Goal: Transaction & Acquisition: Purchase product/service

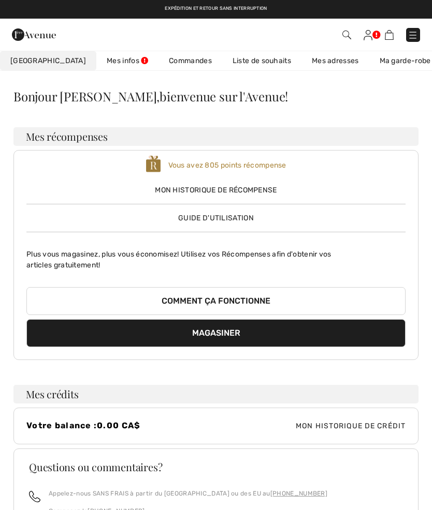
click at [242, 66] on link "Liste de souhaits" at bounding box center [261, 60] width 79 height 19
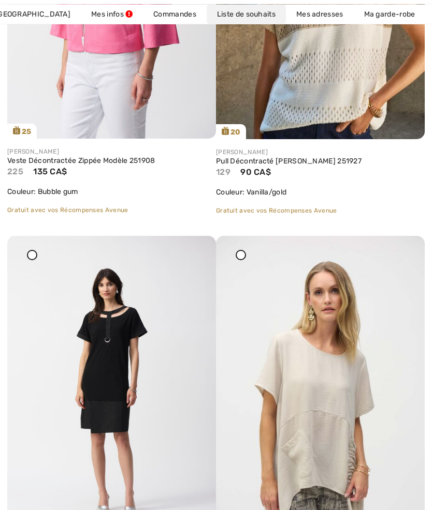
scroll to position [359, 0]
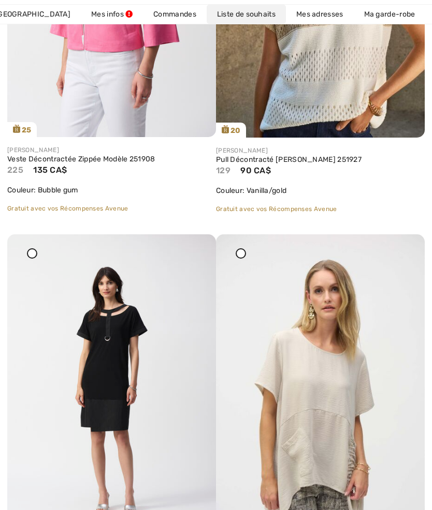
click at [111, 161] on link "Veste Décontractée Zippée Modèle 251908" at bounding box center [111, 159] width 209 height 9
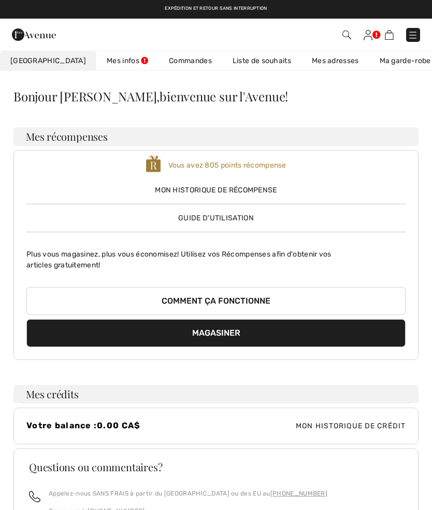
click at [244, 65] on link "Liste de souhaits" at bounding box center [261, 60] width 79 height 19
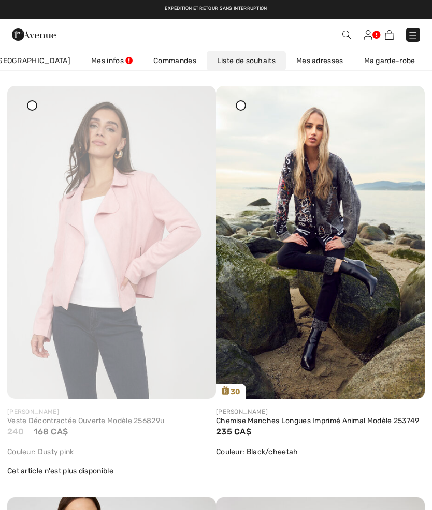
scroll to position [1315, 0]
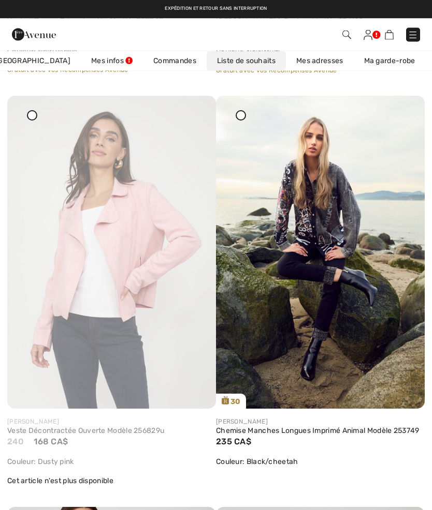
click at [198, 107] on icon at bounding box center [195, 103] width 6 height 7
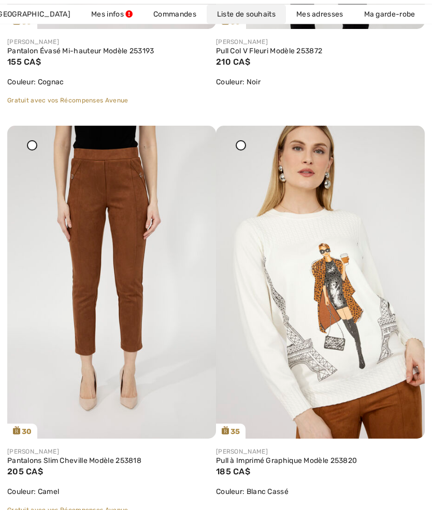
scroll to position [2096, 0]
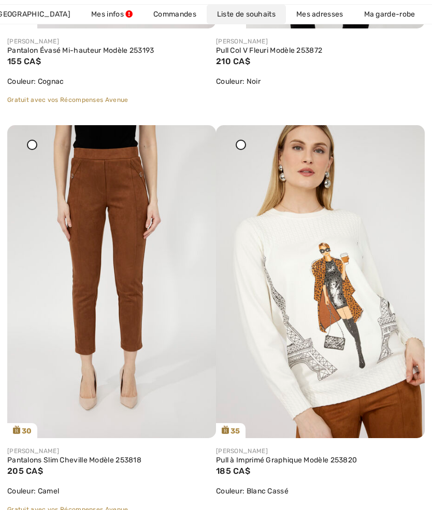
click at [124, 463] on link "Pantalons Slim Cheville Modèle 253818" at bounding box center [111, 460] width 209 height 9
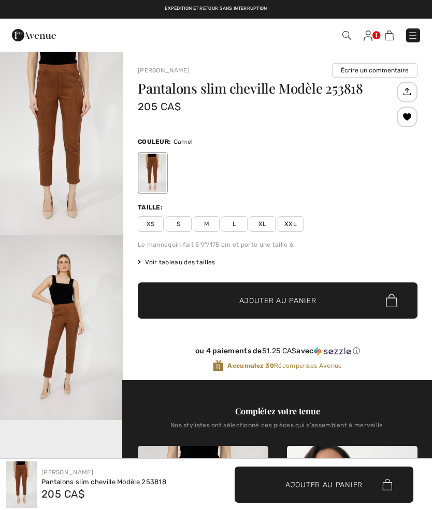
checkbox input "true"
click at [265, 229] on span "XL" at bounding box center [262, 224] width 26 height 16
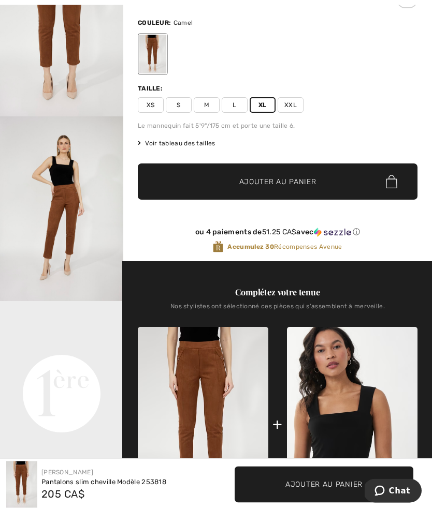
scroll to position [119, 0]
click at [80, 363] on video "Your browser does not support the video tag." at bounding box center [61, 332] width 123 height 62
click at [78, 363] on video "Your browser does not support the video tag." at bounding box center [61, 332] width 123 height 62
click at [86, 363] on video "Your browser does not support the video tag." at bounding box center [61, 332] width 123 height 62
click at [87, 363] on video "Your browser does not support the video tag." at bounding box center [61, 332] width 123 height 62
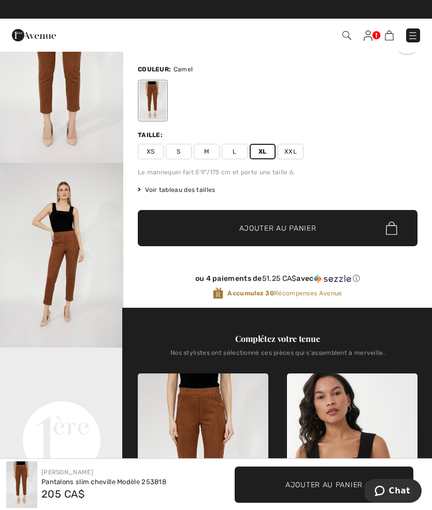
scroll to position [56, 0]
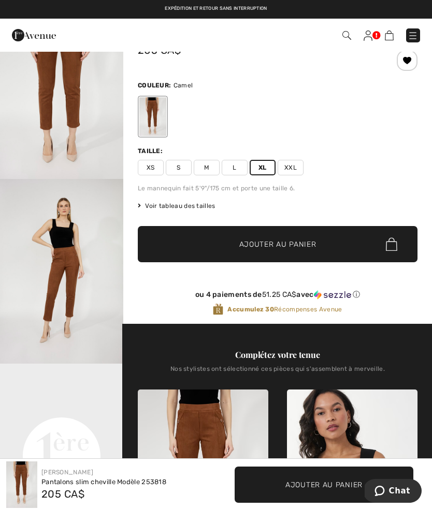
click at [281, 247] on span "Ajouter au panier" at bounding box center [277, 244] width 77 height 11
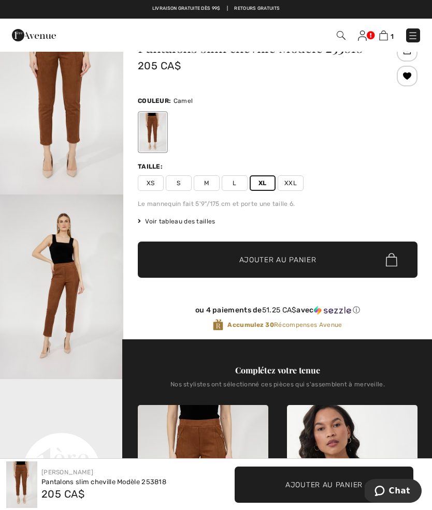
scroll to position [0, 0]
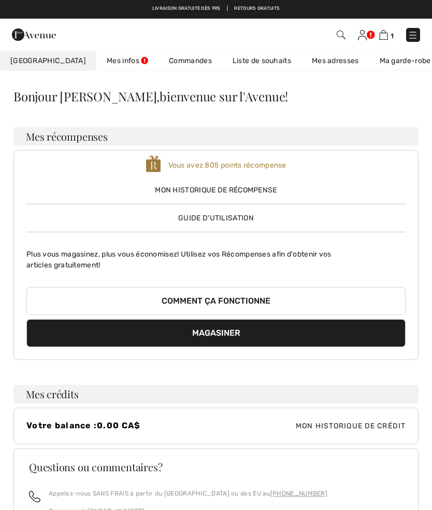
click at [44, 67] on link "Mon Avenue 805 récompenses" at bounding box center [48, 60] width 96 height 19
click at [410, 35] on img at bounding box center [412, 35] width 10 height 10
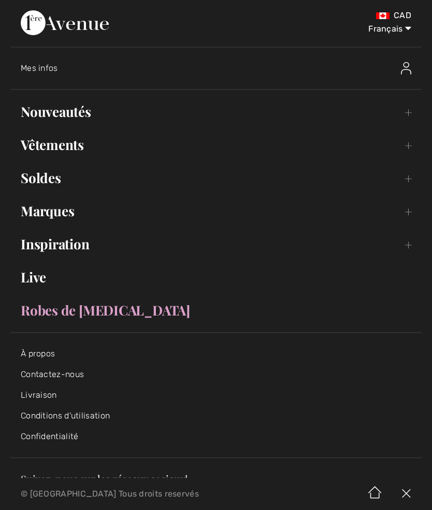
click at [408, 107] on link "Nouveautés Toggle submenu" at bounding box center [215, 111] width 411 height 23
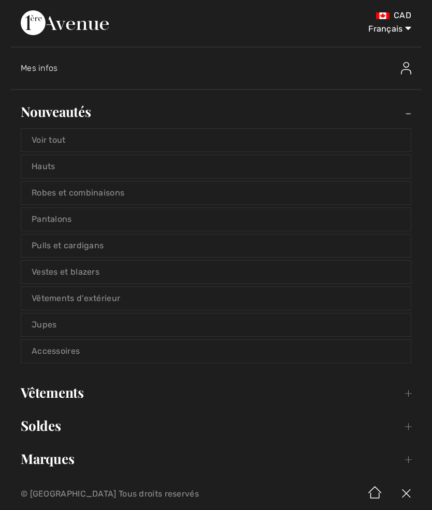
click at [106, 272] on link "Vestes et blazers" at bounding box center [215, 272] width 389 height 23
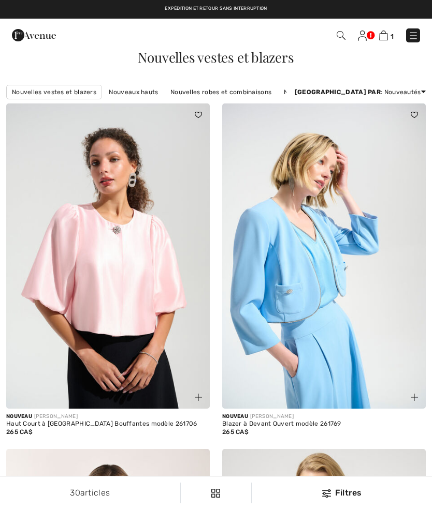
checkbox input "true"
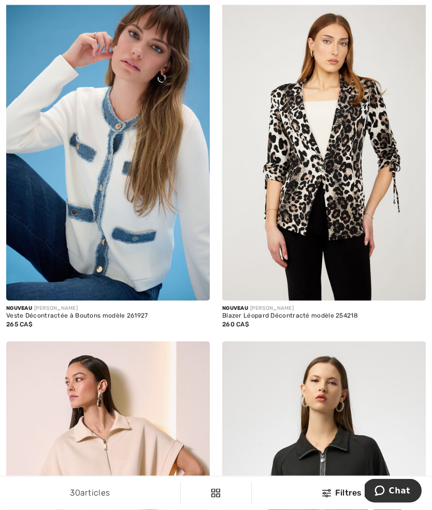
scroll to position [2635, 0]
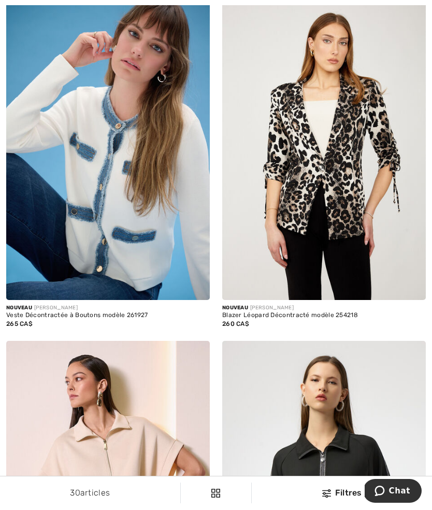
click at [119, 296] on img at bounding box center [107, 147] width 203 height 305
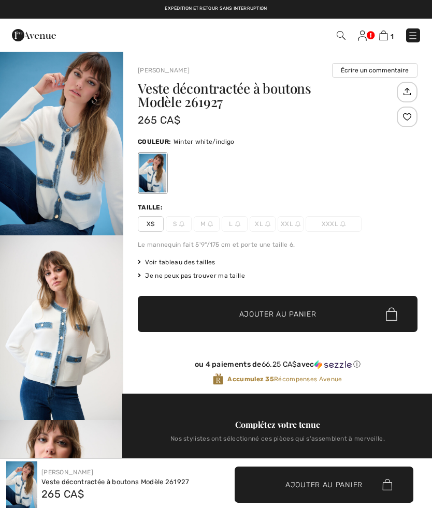
checkbox input "true"
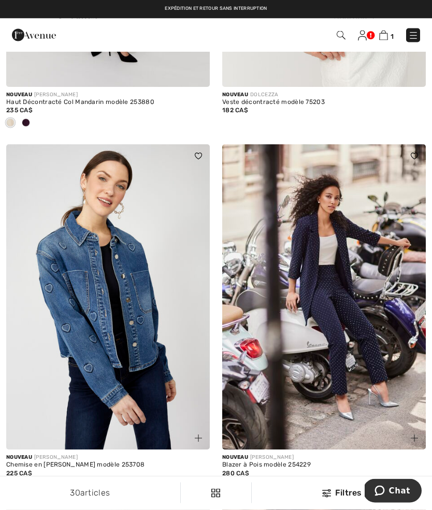
scroll to position [4680, 0]
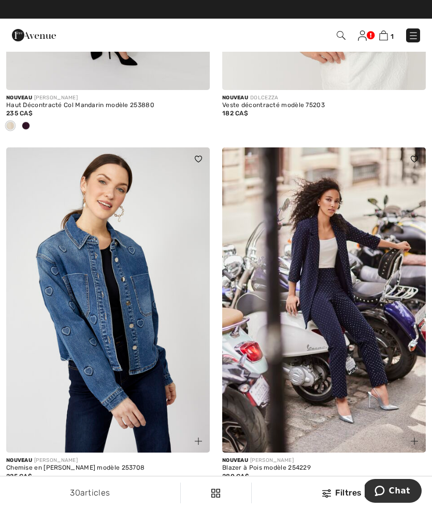
click at [409, 36] on img at bounding box center [413, 36] width 10 height 10
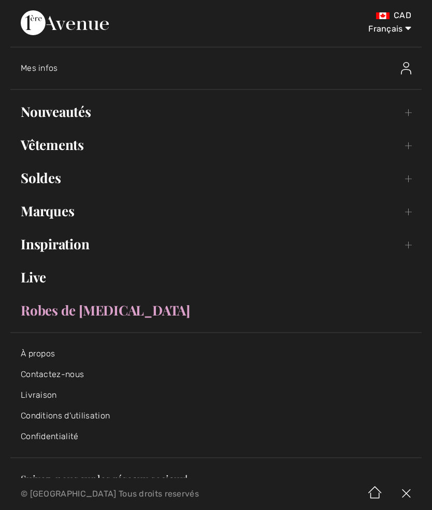
click at [44, 147] on link "Vêtements Toggle submenu" at bounding box center [215, 144] width 411 height 23
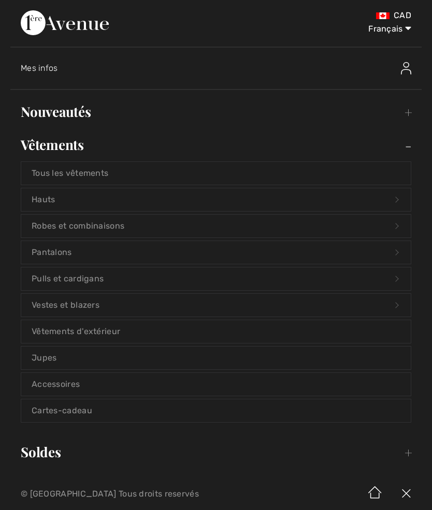
click at [71, 305] on link "Vestes et blazers Open submenu" at bounding box center [215, 305] width 389 height 23
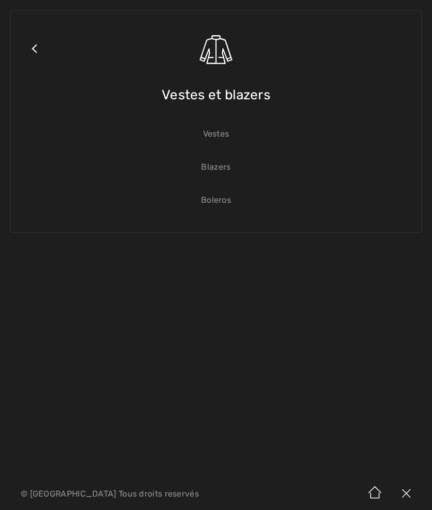
click at [209, 142] on link "Vestes" at bounding box center [215, 134] width 389 height 23
click at [211, 134] on link "Vestes" at bounding box center [215, 134] width 389 height 23
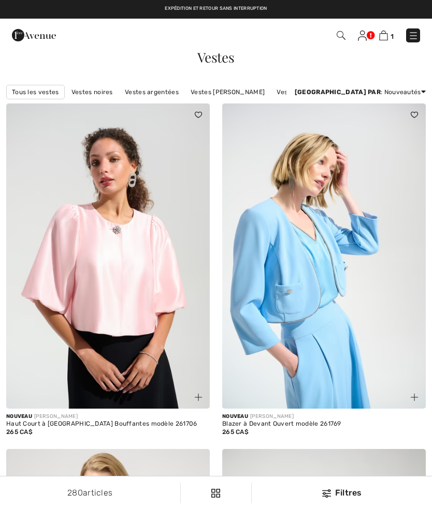
checkbox input "true"
click at [295, 93] on link "Vestes [PERSON_NAME]" at bounding box center [313, 91] width 84 height 13
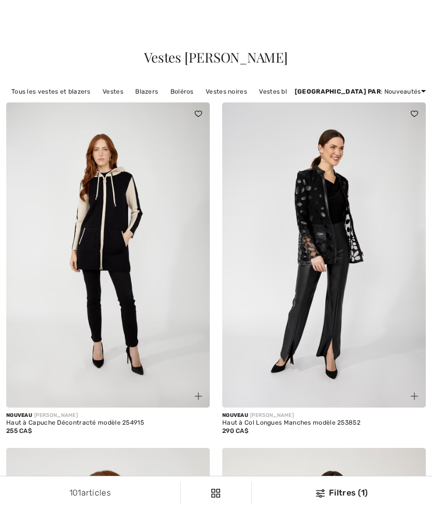
checkbox input "true"
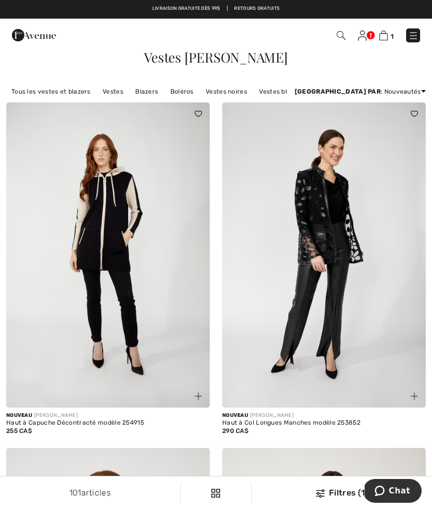
click at [112, 93] on link "Vestes" at bounding box center [112, 91] width 31 height 13
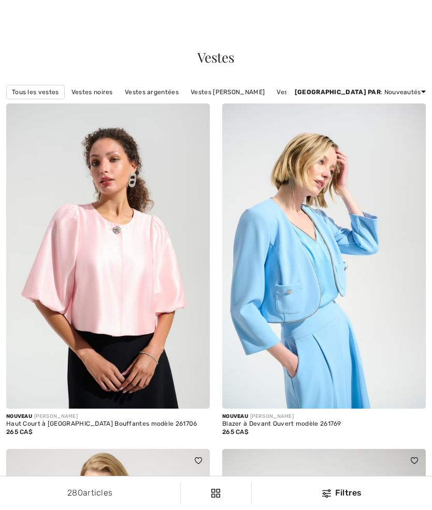
checkbox input "true"
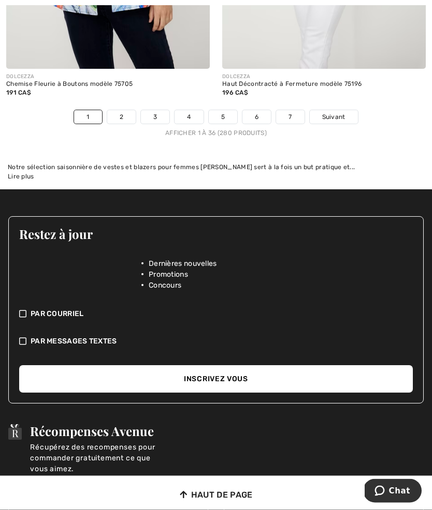
scroll to position [6489, 0]
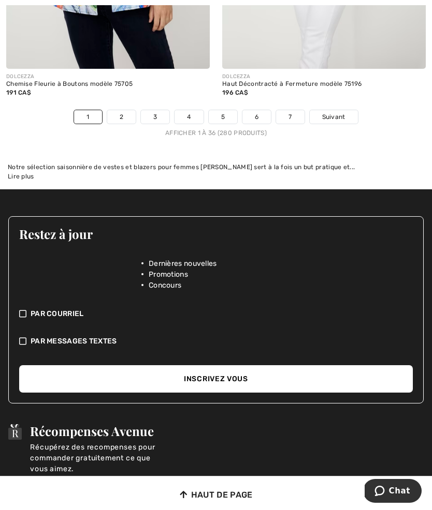
click at [125, 110] on link "2" at bounding box center [121, 116] width 28 height 13
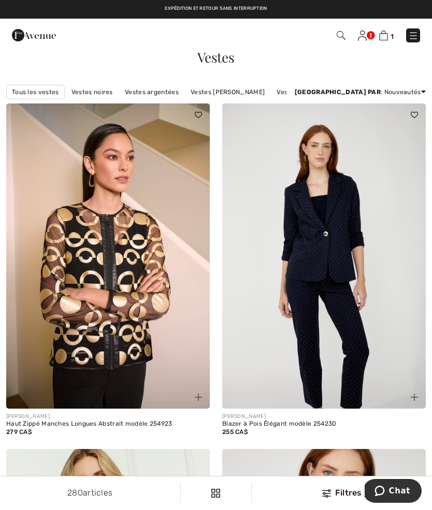
click at [282, 90] on link "Vestes franck Lyman" at bounding box center [313, 91] width 84 height 13
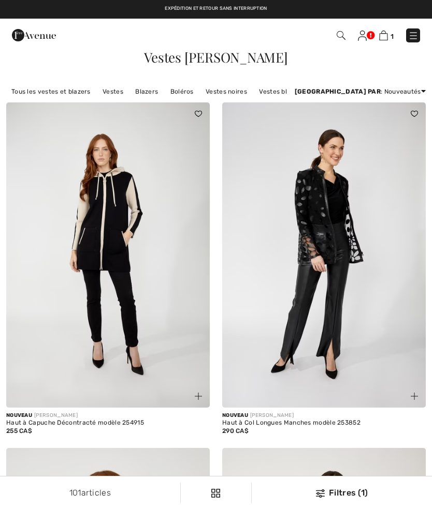
checkbox input "true"
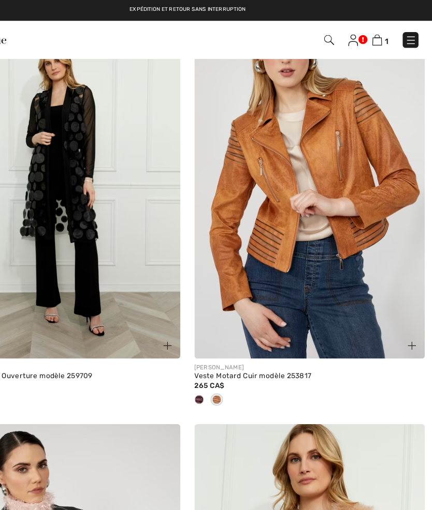
scroll to position [3638, 0]
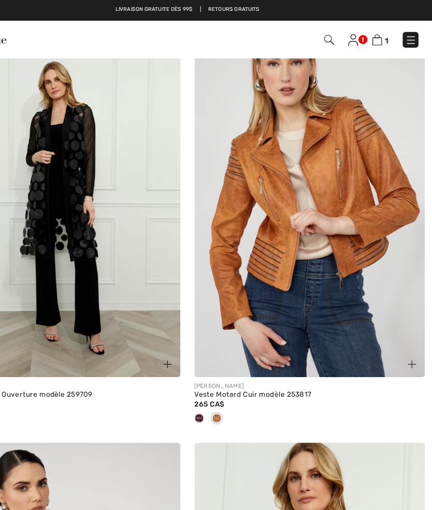
click at [218, 362] on div at bounding box center [226, 370] width 16 height 17
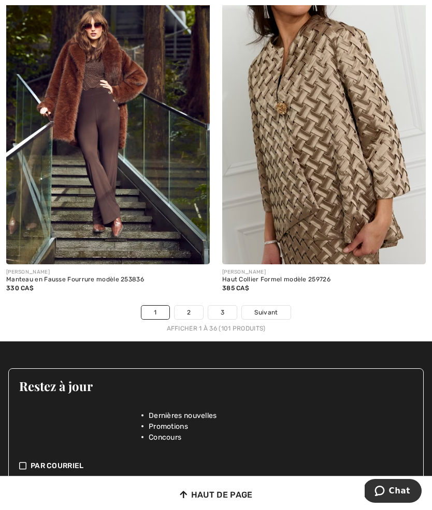
scroll to position [6237, 0]
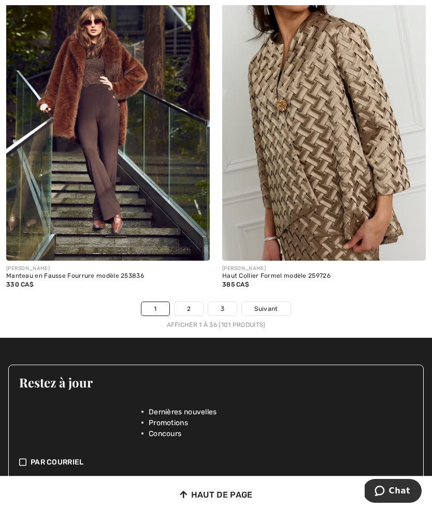
click at [192, 304] on link "2" at bounding box center [188, 308] width 28 height 13
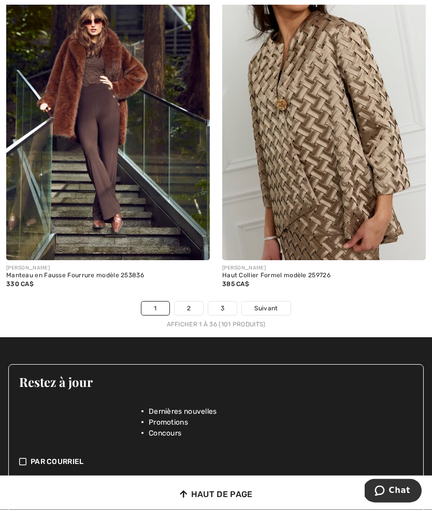
scroll to position [6282, 0]
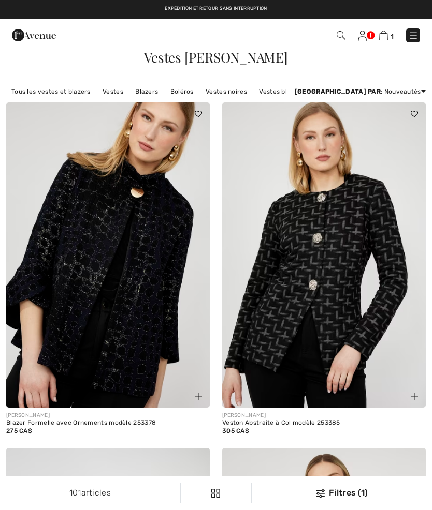
checkbox input "true"
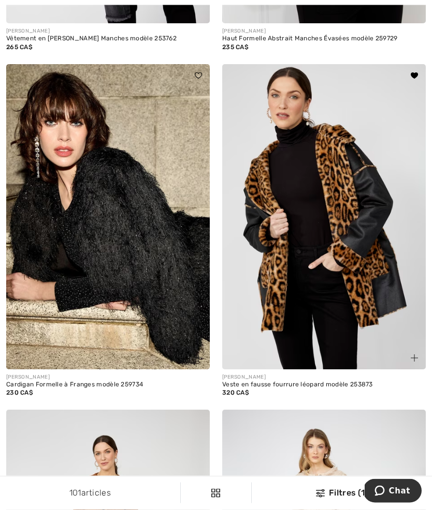
scroll to position [1422, 0]
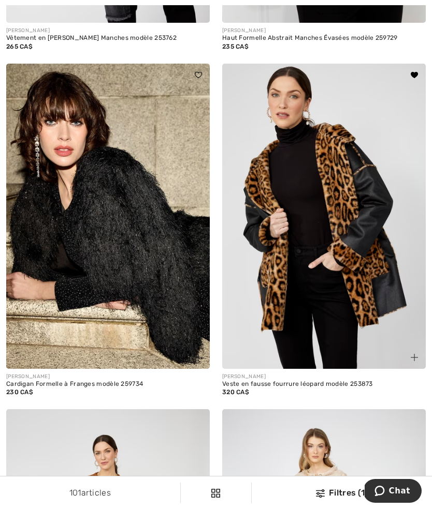
click at [295, 386] on div "Veste en fausse fourrure léopard modèle 253873" at bounding box center [323, 384] width 203 height 7
click at [271, 258] on img at bounding box center [323, 216] width 203 height 305
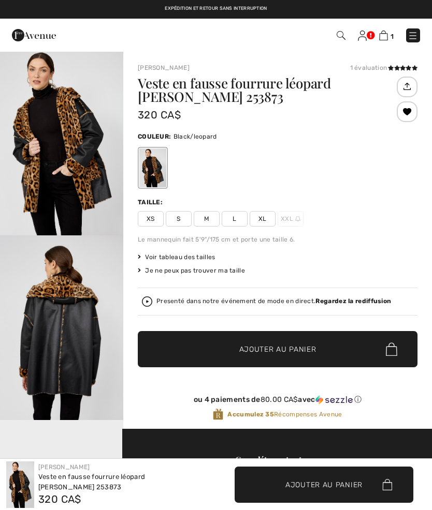
checkbox input "true"
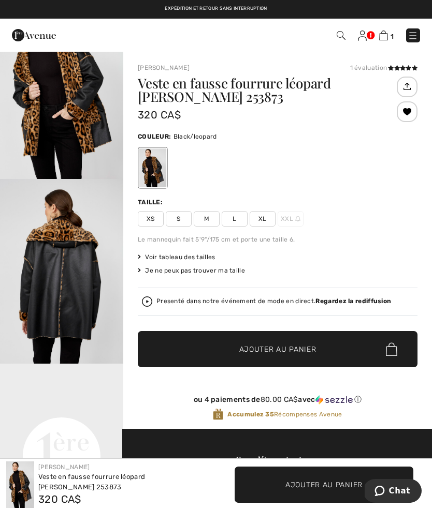
scroll to position [174, 0]
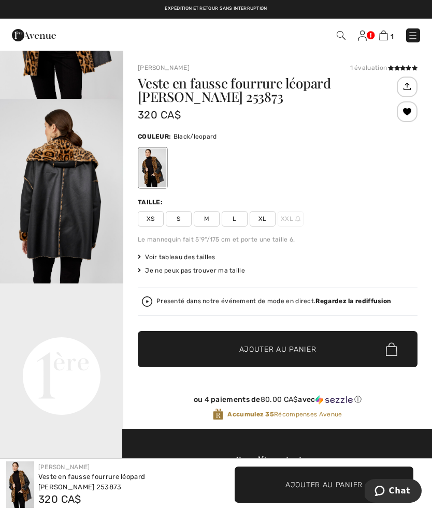
click at [59, 178] on img "2 / 4" at bounding box center [61, 191] width 123 height 185
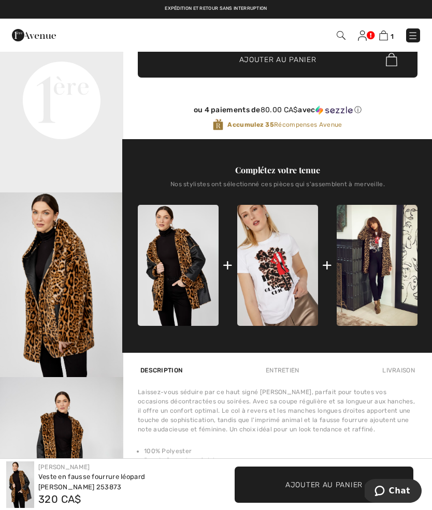
scroll to position [289, 0]
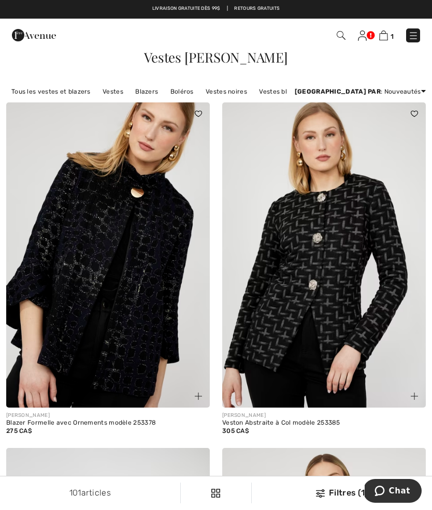
click at [358, 37] on img at bounding box center [362, 36] width 9 height 10
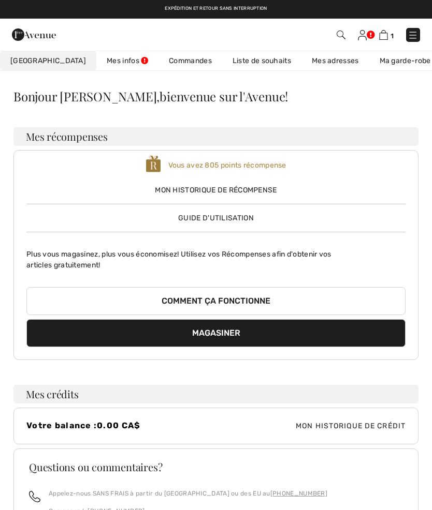
click at [245, 67] on link "Liste de souhaits" at bounding box center [261, 60] width 79 height 19
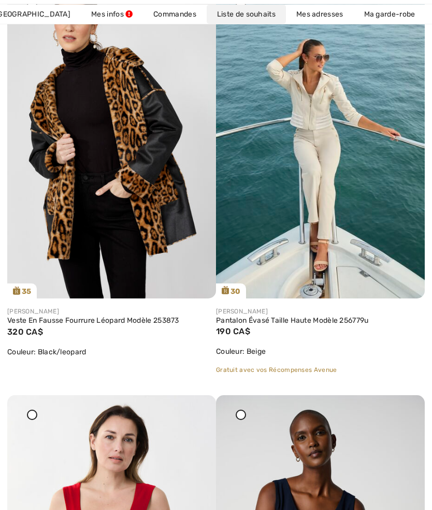
scroll to position [3464, 0]
click at [84, 202] on img at bounding box center [111, 142] width 209 height 313
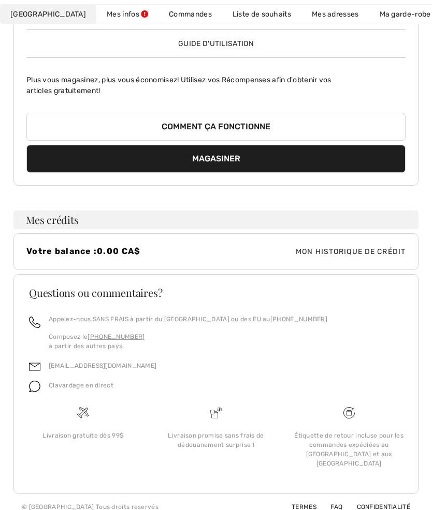
click at [222, 17] on link "Liste de souhaits" at bounding box center [261, 14] width 79 height 19
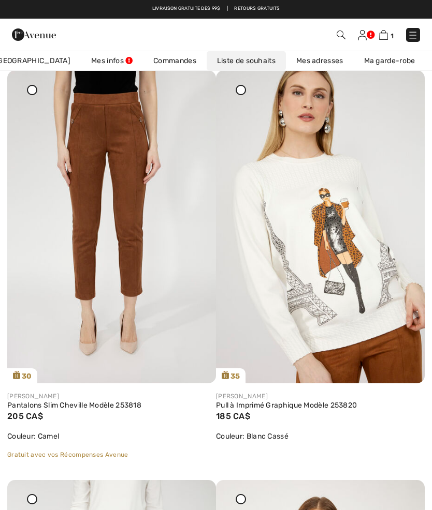
scroll to position [2148, 0]
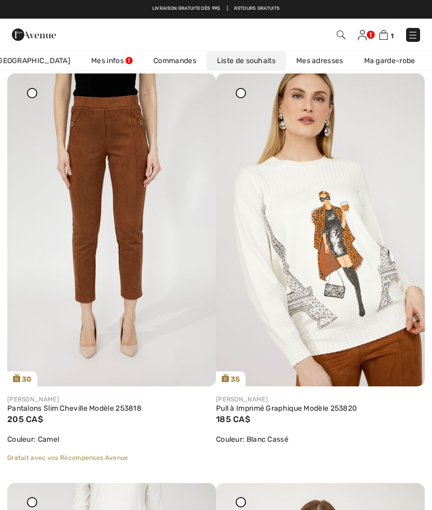
click at [114, 189] on img at bounding box center [111, 229] width 209 height 313
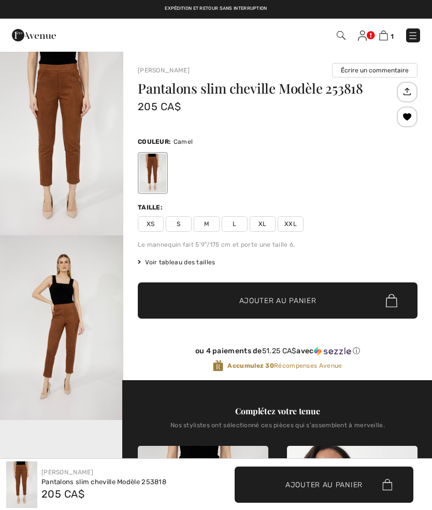
checkbox input "true"
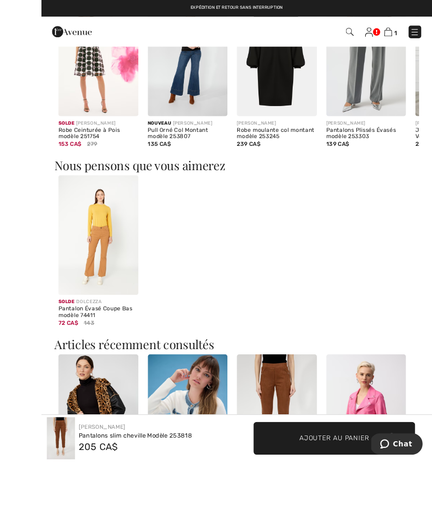
scroll to position [1050, 0]
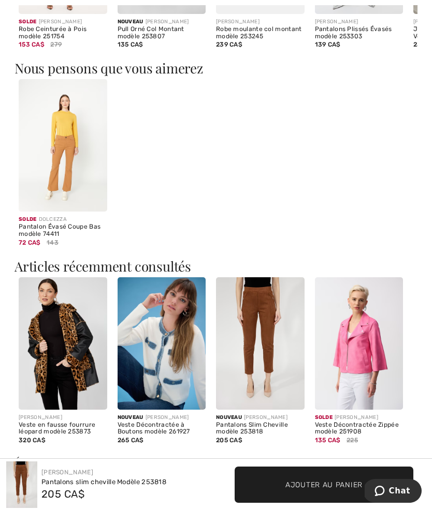
click at [246, 425] on div "Pantalons Slim Cheville modèle 253818" at bounding box center [260, 429] width 88 height 14
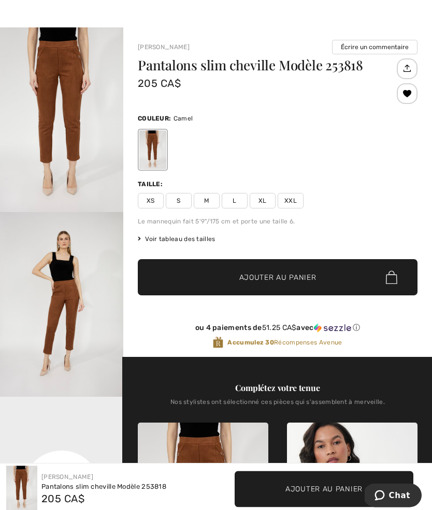
scroll to position [0, 0]
